Goal: Find contact information: Obtain details needed to contact an individual or organization

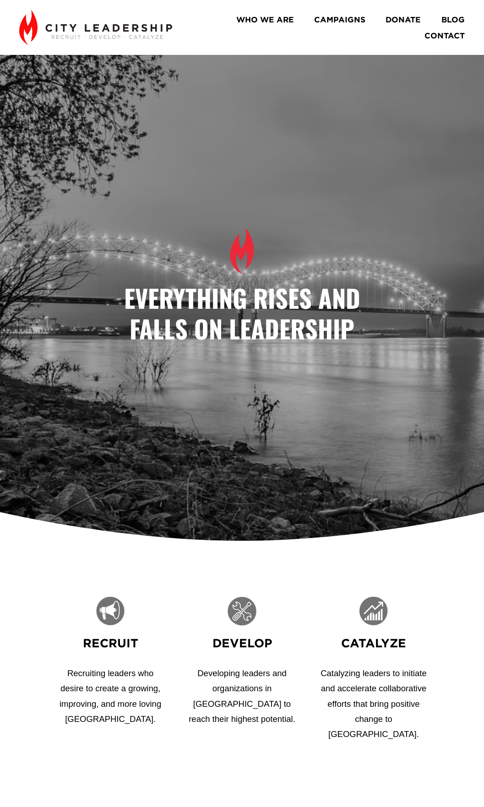
click at [442, 34] on link "CONTACT" at bounding box center [444, 35] width 40 height 16
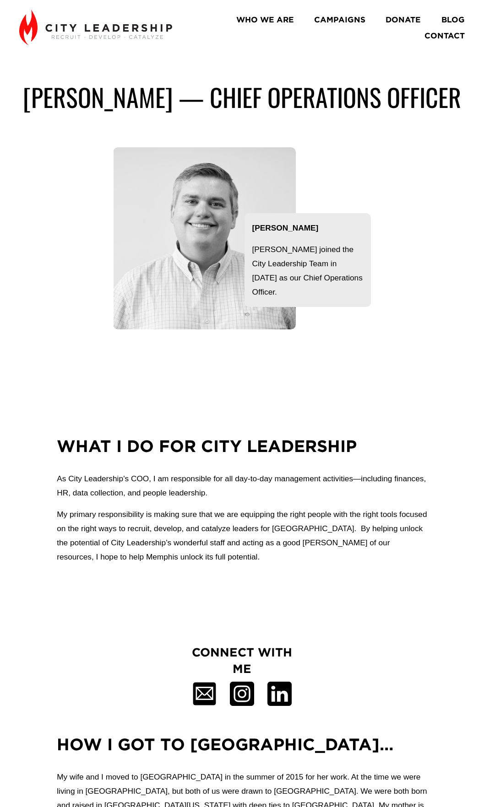
click at [391, 168] on div "Clayton Sanderson — Chief operations officer Clayton Sanderson Clayton joined t…" at bounding box center [242, 216] width 484 height 269
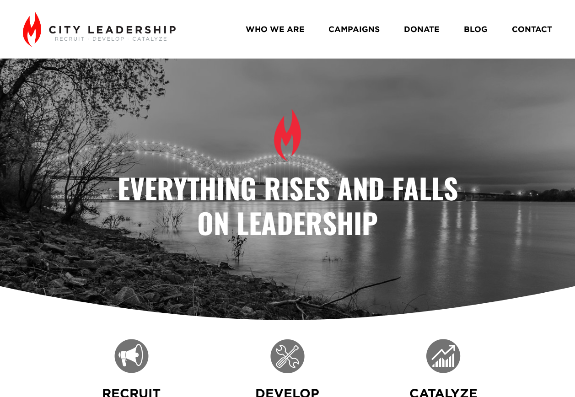
click at [279, 32] on link "WHO WE ARE" at bounding box center [275, 30] width 59 height 16
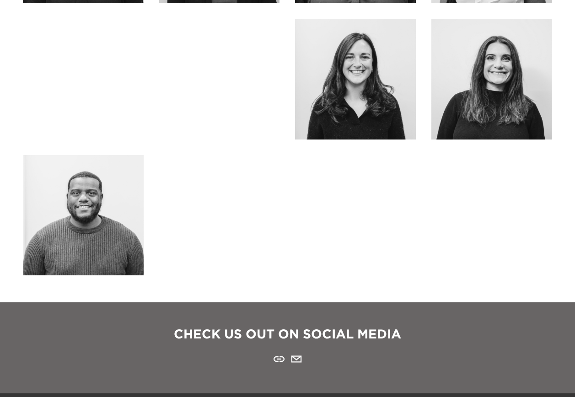
scroll to position [870, 0]
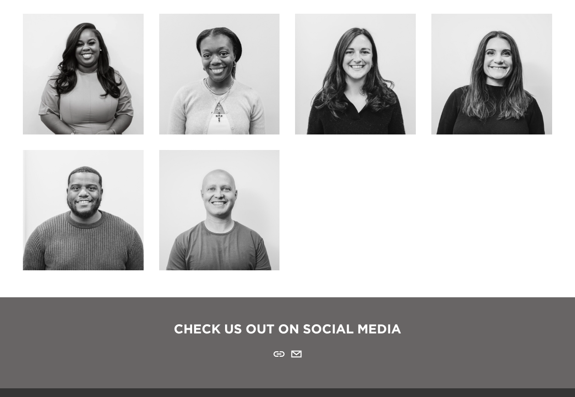
click at [222, 198] on div at bounding box center [219, 210] width 121 height 121
click at [218, 233] on link "Email" at bounding box center [219, 229] width 54 height 24
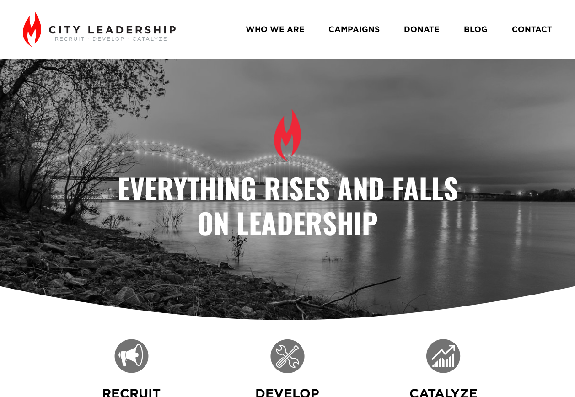
click at [263, 28] on link "WHO WE ARE" at bounding box center [275, 30] width 59 height 16
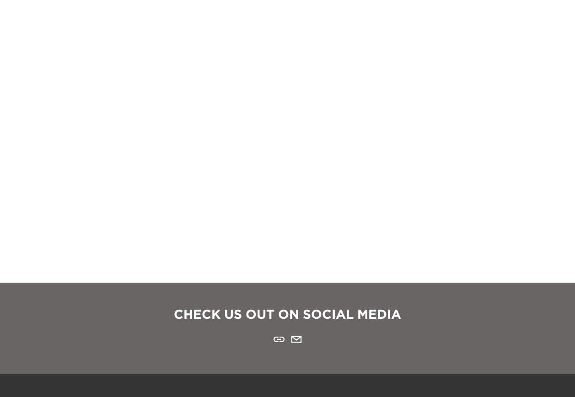
scroll to position [1007, 0]
